Goal: Task Accomplishment & Management: Manage account settings

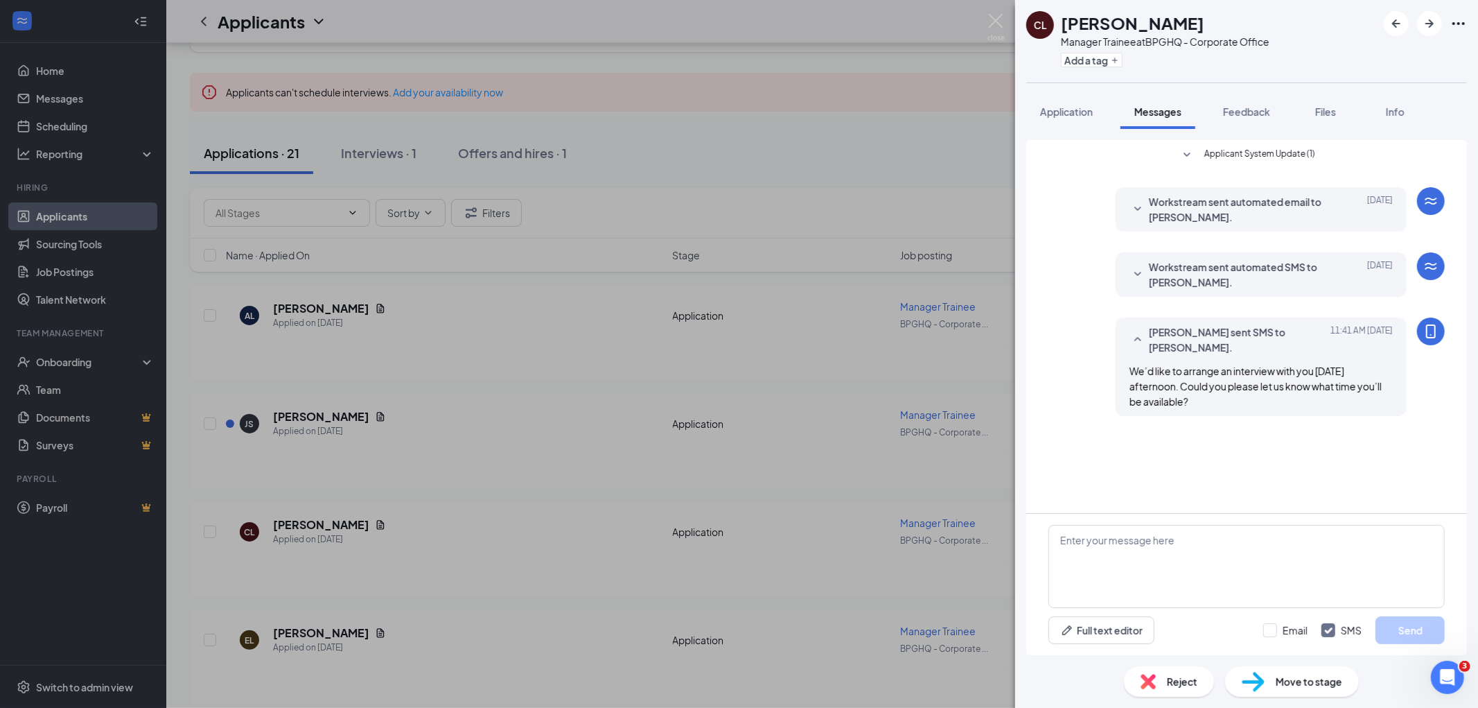
click at [711, 150] on div "[PERSON_NAME] [PERSON_NAME] Manager Trainee at BPGHQ - Corporate Office Add a t…" at bounding box center [739, 354] width 1478 height 708
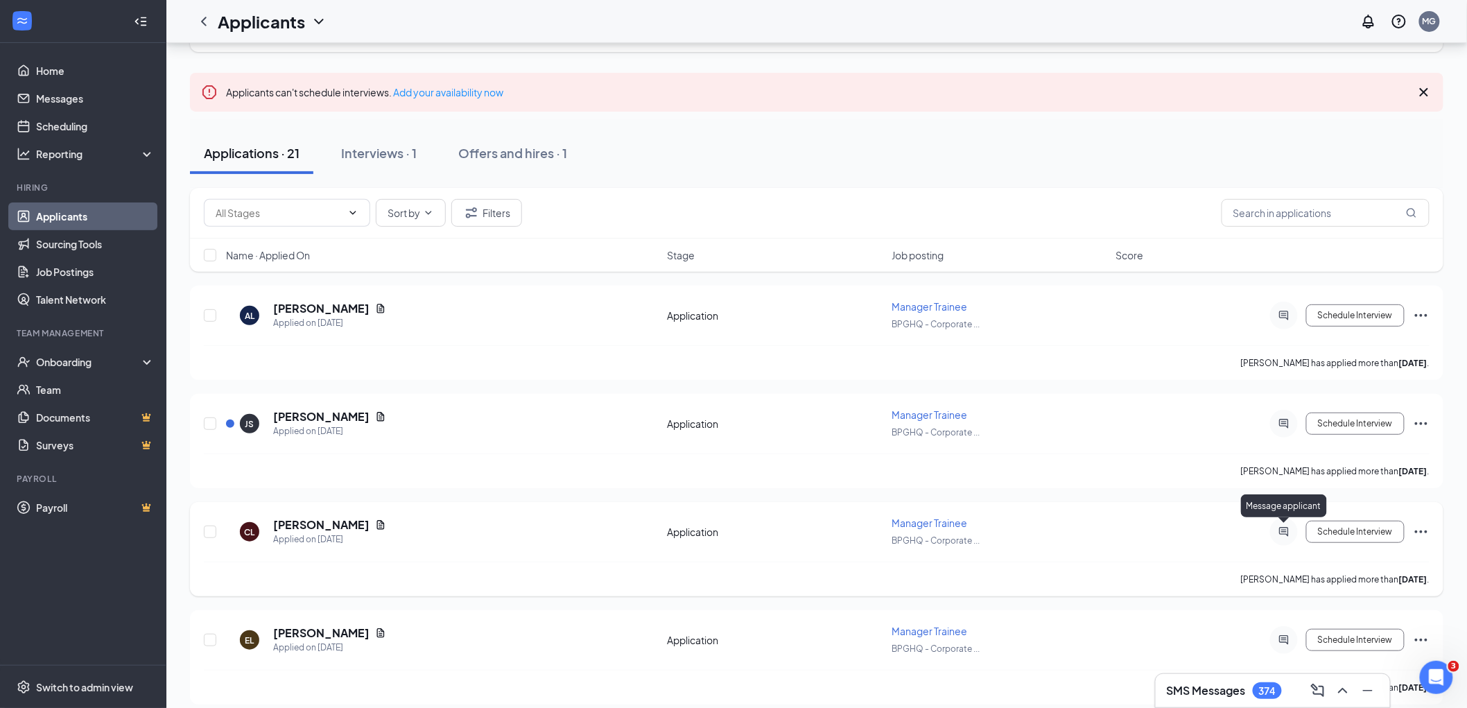
click at [1283, 530] on icon "ActiveChat" at bounding box center [1283, 531] width 17 height 11
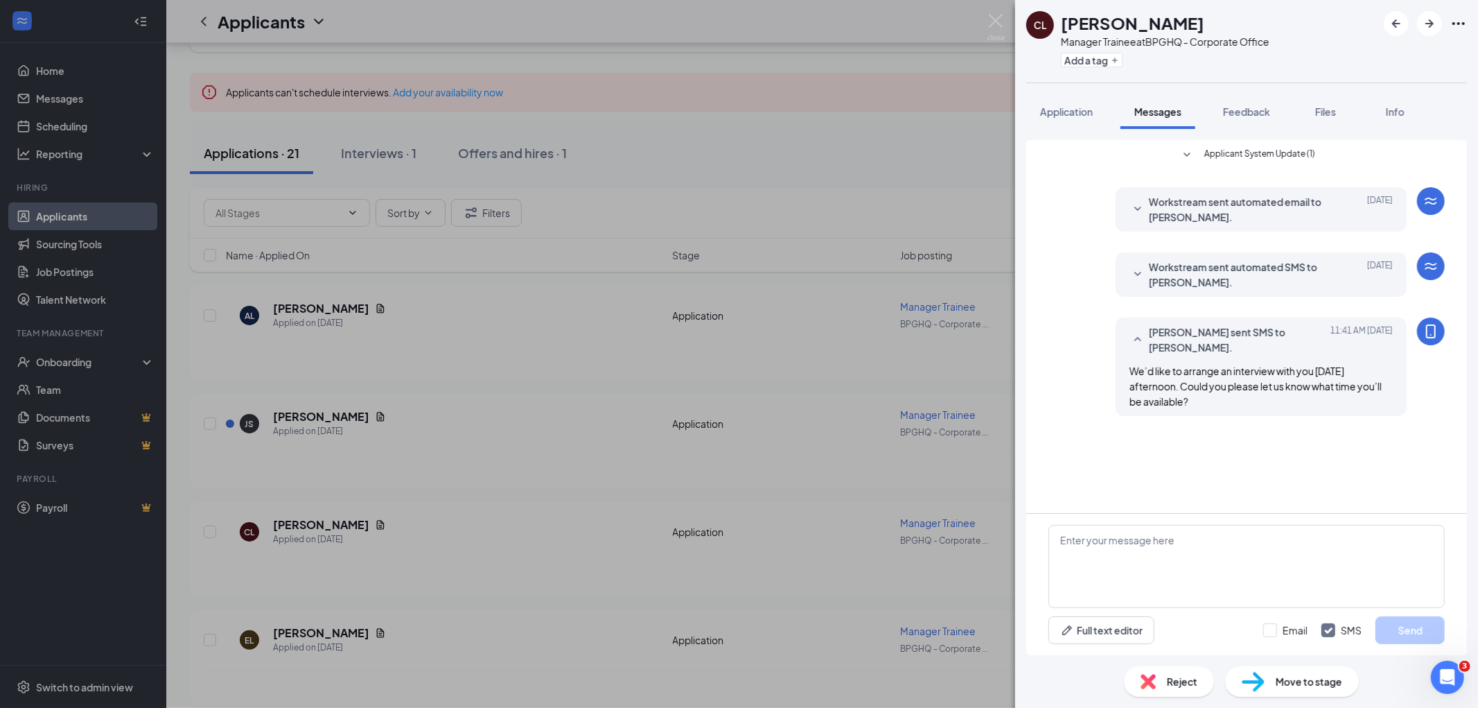
click at [309, 522] on div "[PERSON_NAME] [PERSON_NAME] Manager Trainee at BPGHQ - Corporate Office Add a t…" at bounding box center [739, 354] width 1478 height 708
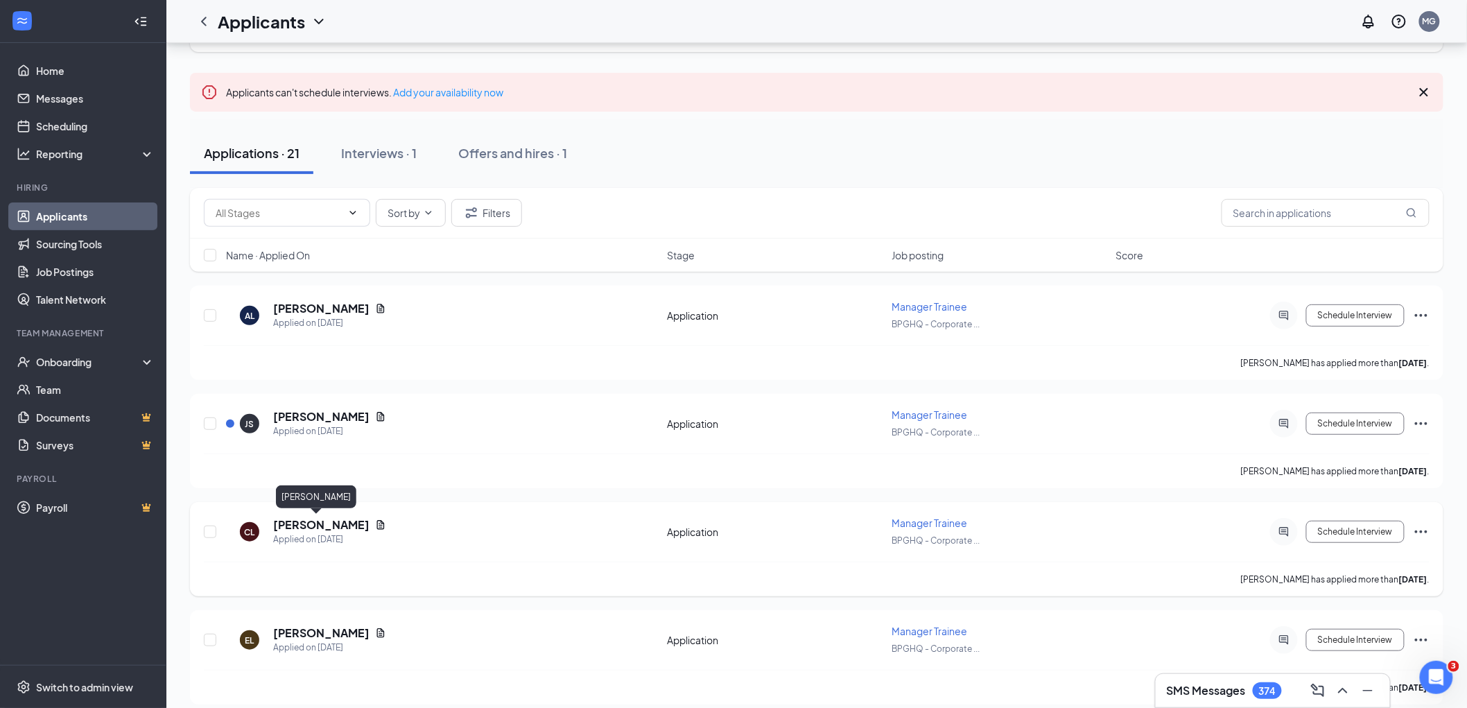
click at [309, 523] on h5 "[PERSON_NAME]" at bounding box center [321, 524] width 96 height 15
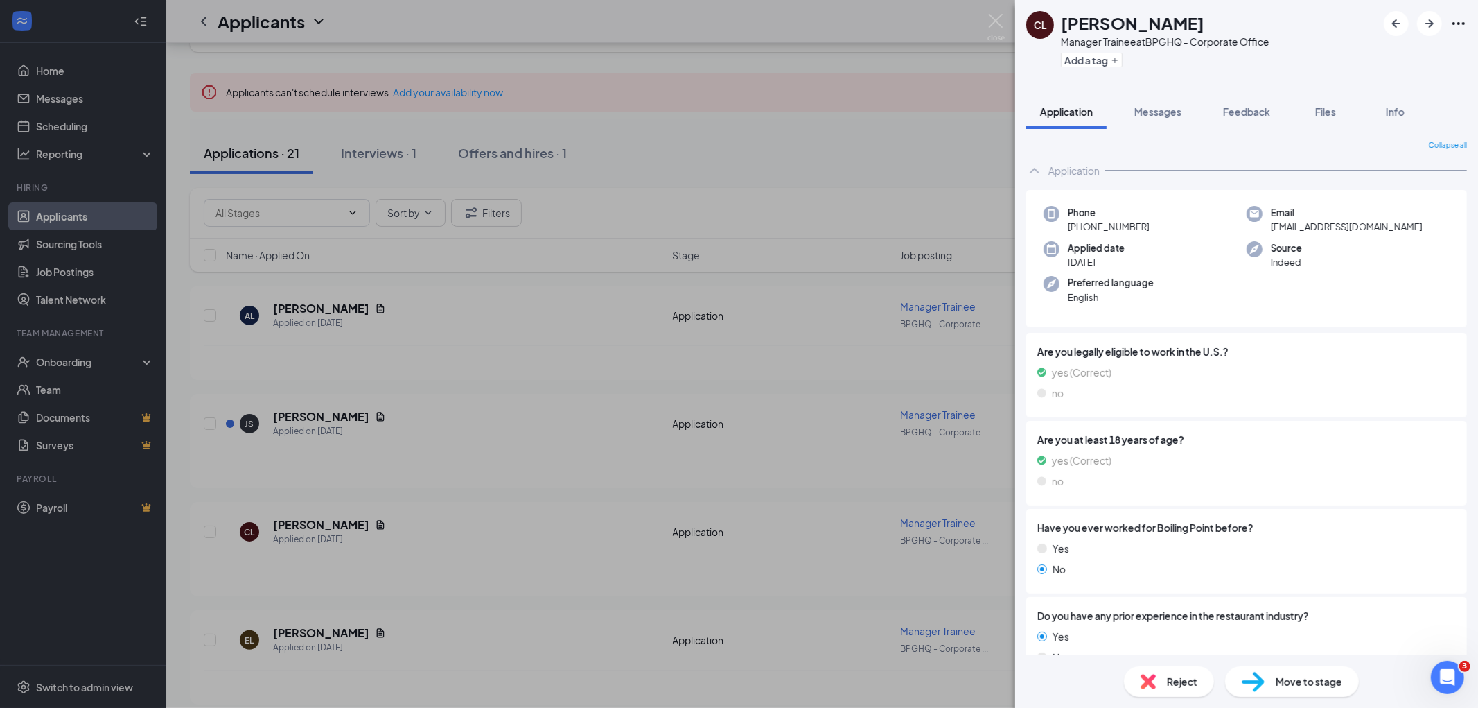
click at [997, 26] on img at bounding box center [996, 27] width 17 height 27
